Goal: Find specific page/section: Find specific page/section

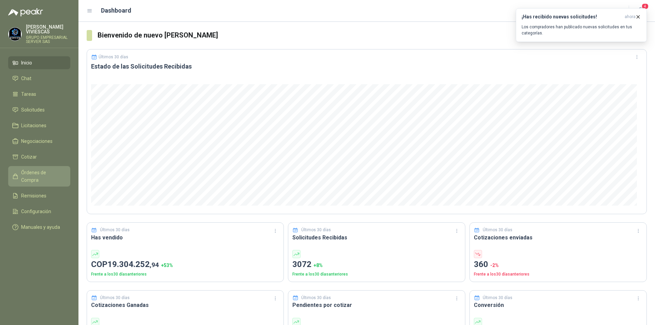
click at [30, 173] on span "Órdenes de Compra" at bounding box center [42, 176] width 43 height 15
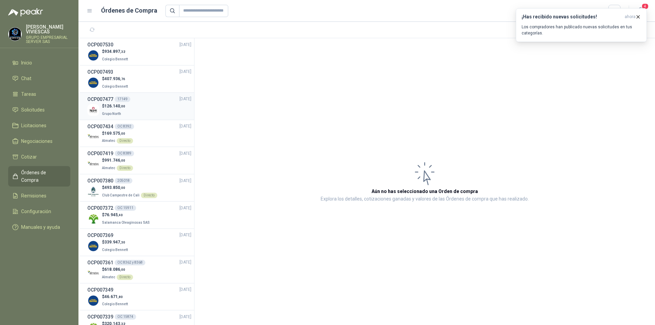
click at [151, 102] on div "OCP007477 17149 [DATE]" at bounding box center [139, 100] width 104 height 8
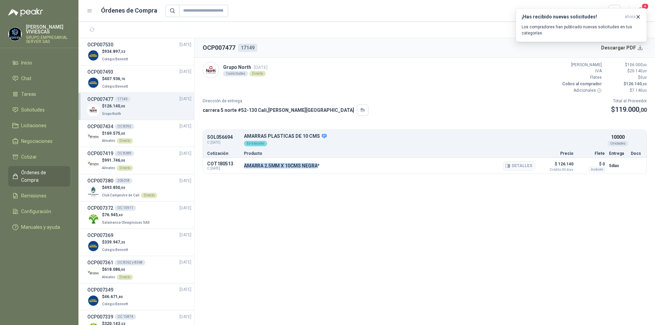
drag, startPoint x: 245, startPoint y: 168, endPoint x: 317, endPoint y: 165, distance: 71.4
click at [317, 165] on p "AMARRA 2.5MM X 10CMS NEGRA*" at bounding box center [282, 165] width 76 height 5
copy p "AMARRA 2.5MM X 10CMS NEGRA"
click at [526, 167] on button "Detalles" at bounding box center [519, 165] width 32 height 9
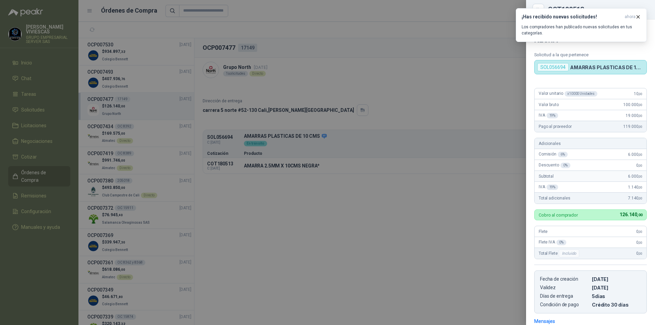
click at [491, 74] on div at bounding box center [327, 162] width 655 height 325
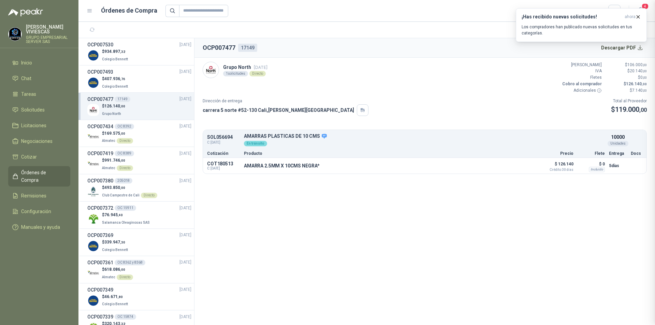
scroll to position [102, 0]
click at [628, 49] on button "Descargar PDF" at bounding box center [623, 48] width 50 height 14
click at [150, 49] on div "$ 934.897 ,32 Colegio [PERSON_NAME]" at bounding box center [139, 55] width 104 height 14
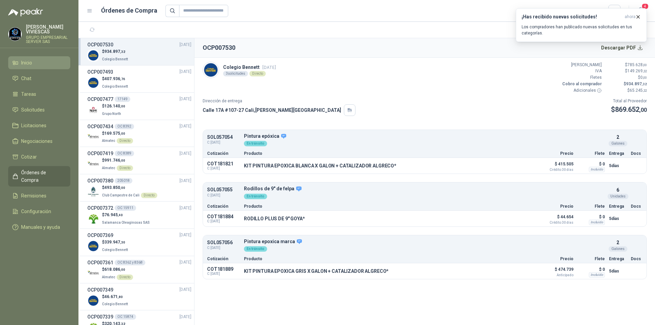
click at [36, 61] on li "Inicio" at bounding box center [39, 63] width 54 height 8
